Goal: Transaction & Acquisition: Book appointment/travel/reservation

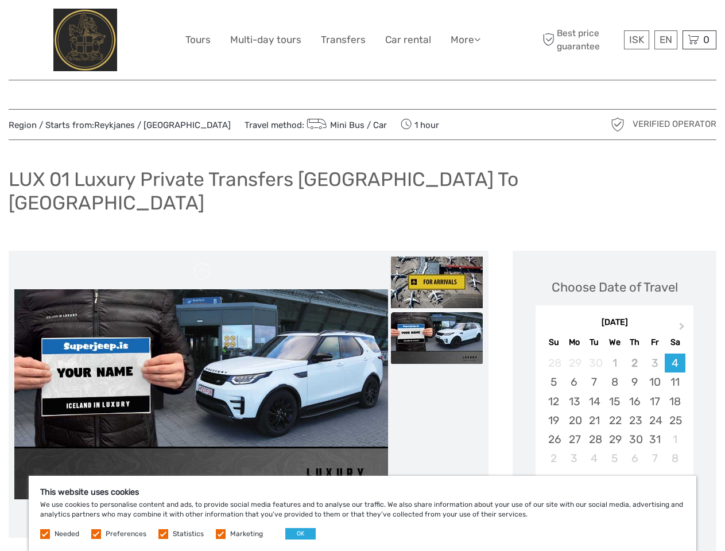
click at [464, 40] on link "More" at bounding box center [466, 40] width 30 height 17
click at [478, 39] on icon at bounding box center [477, 39] width 6 height 10
click at [636, 40] on span "ISK" at bounding box center [636, 39] width 15 height 11
click at [665, 40] on div "EN English Español Deutsch" at bounding box center [665, 39] width 23 height 19
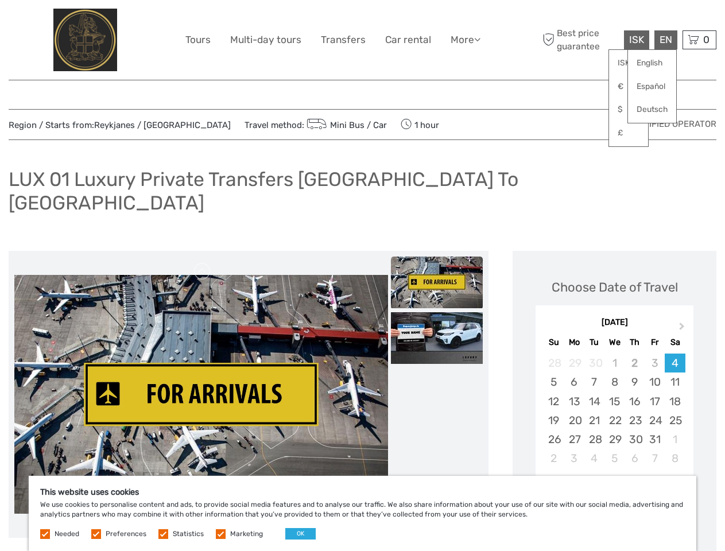
click at [699, 40] on div "0 Items Total 0 ISK Checkout The shopping cart is empty." at bounding box center [699, 39] width 34 height 19
click at [201, 371] on img at bounding box center [201, 394] width 374 height 239
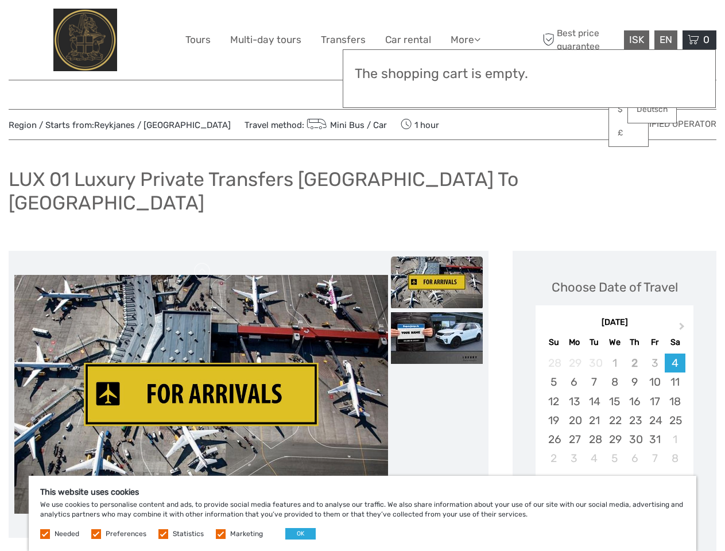
click at [203, 262] on link at bounding box center [202, 271] width 18 height 18
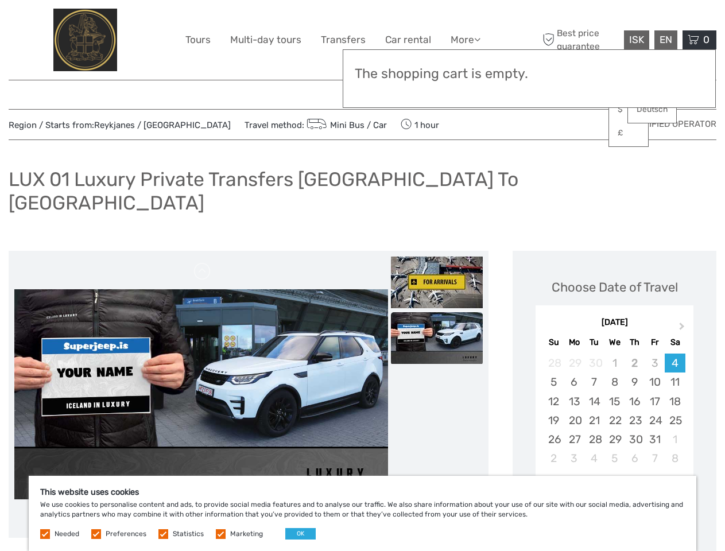
click at [437, 259] on img at bounding box center [437, 283] width 92 height 52
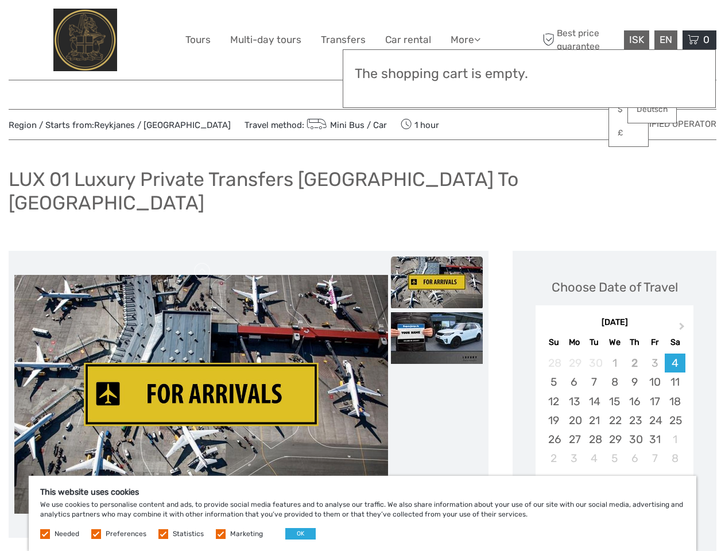
click at [437, 315] on img at bounding box center [437, 338] width 92 height 52
click at [683, 320] on button "Next Month" at bounding box center [683, 329] width 18 height 18
